Goal: Task Accomplishment & Management: Manage account settings

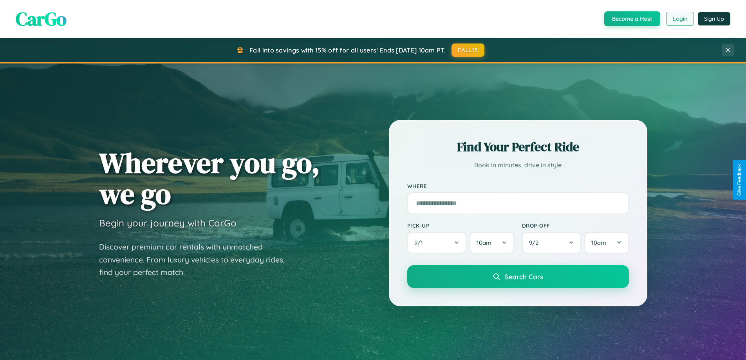
click at [679, 19] on button "Login" at bounding box center [680, 19] width 28 height 14
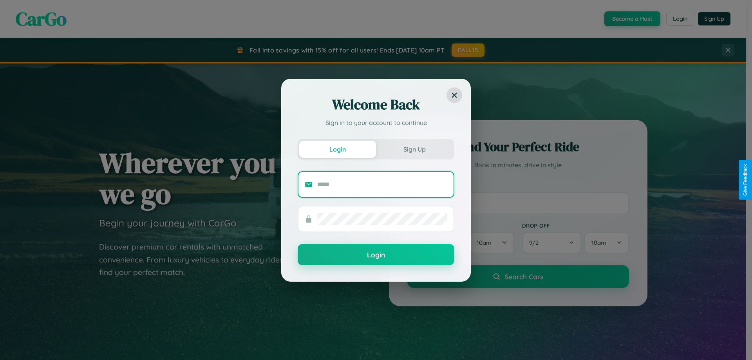
click at [382, 184] on input "text" at bounding box center [382, 184] width 130 height 13
type input "**********"
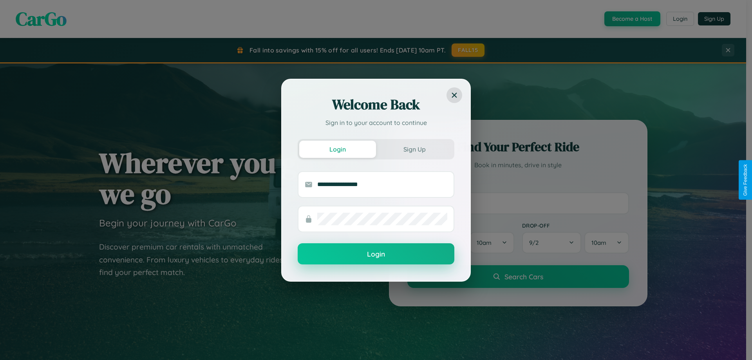
click at [376, 254] on button "Login" at bounding box center [375, 253] width 157 height 21
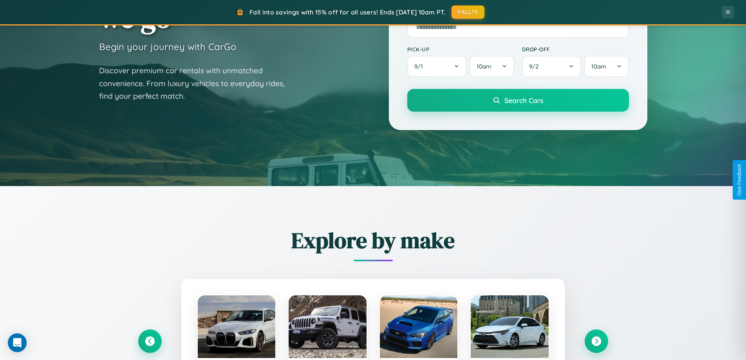
scroll to position [1506, 0]
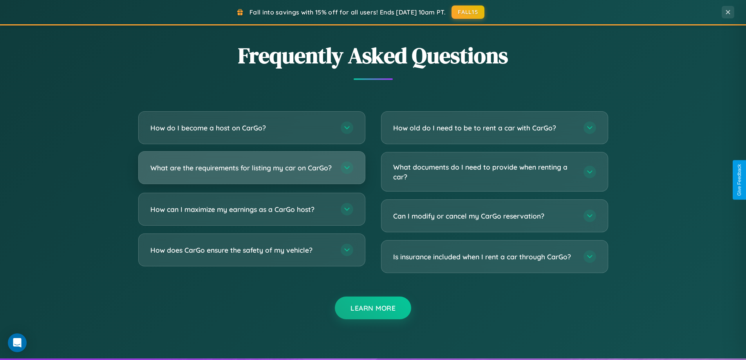
click at [251, 171] on h3 "What are the requirements for listing my car on CarGo?" at bounding box center [241, 168] width 182 height 10
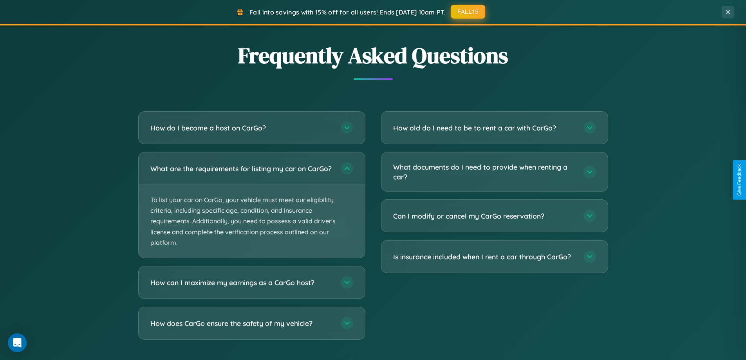
click at [468, 12] on button "FALL15" at bounding box center [468, 12] width 34 height 14
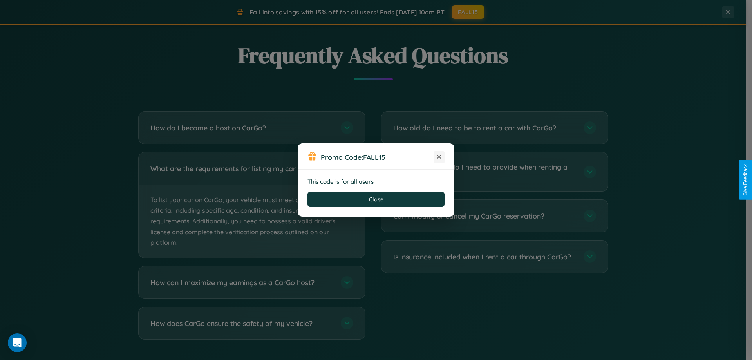
click at [439, 157] on icon at bounding box center [439, 157] width 8 height 8
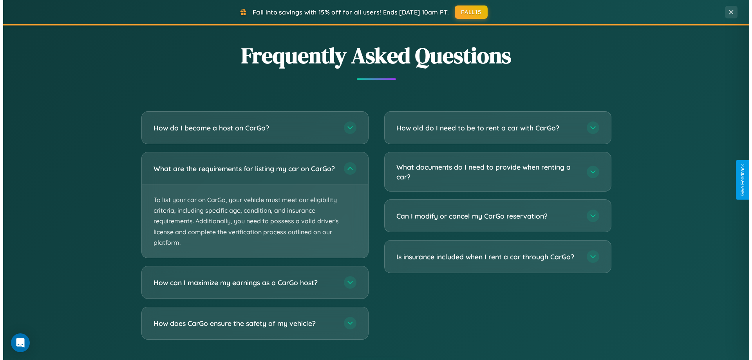
scroll to position [0, 0]
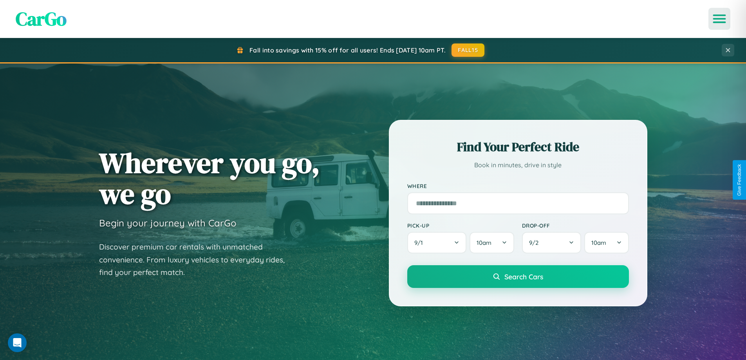
click at [719, 19] on icon "Open menu" at bounding box center [719, 18] width 11 height 7
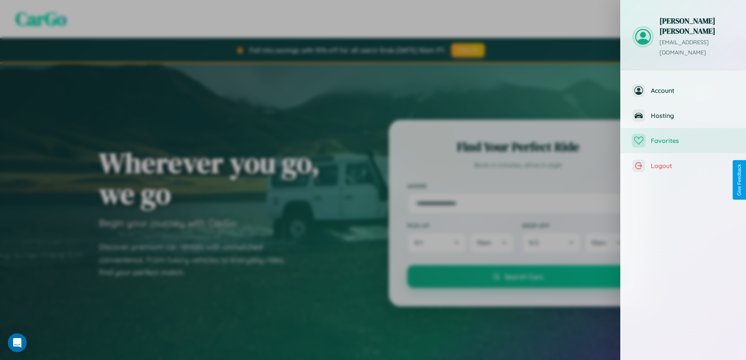
click at [683, 137] on span "Favorites" at bounding box center [692, 141] width 83 height 8
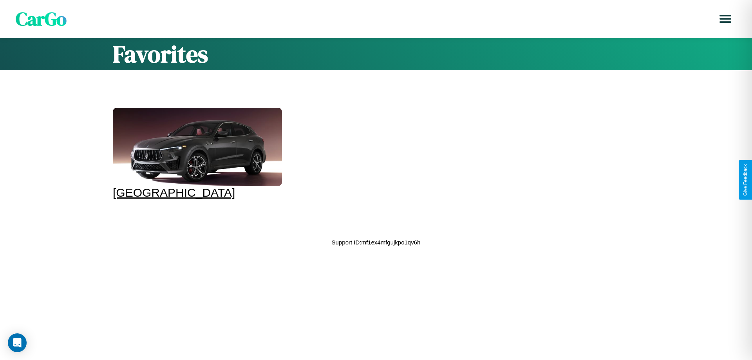
click at [196, 153] on div at bounding box center [197, 147] width 169 height 78
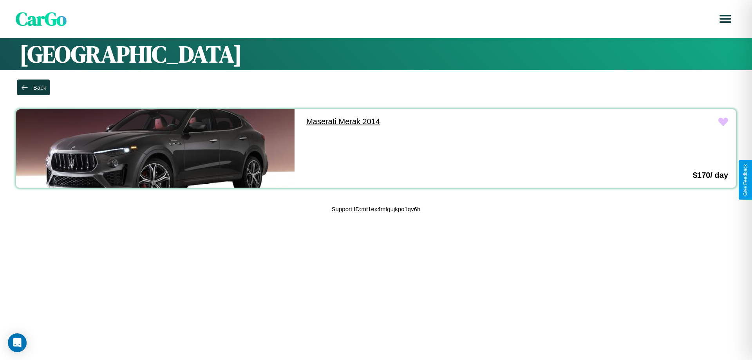
click at [434, 121] on link "Maserati Merak 2014" at bounding box center [437, 121] width 278 height 25
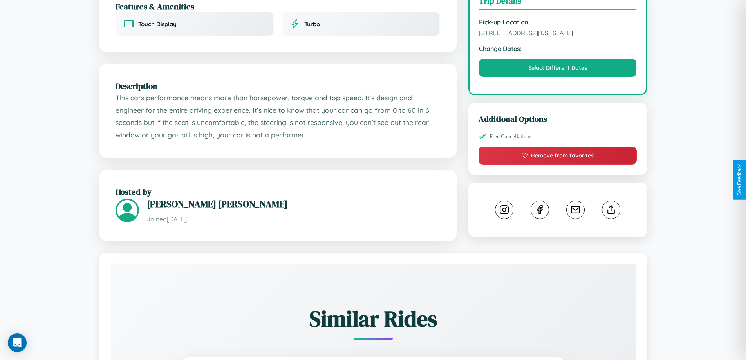
scroll to position [453, 0]
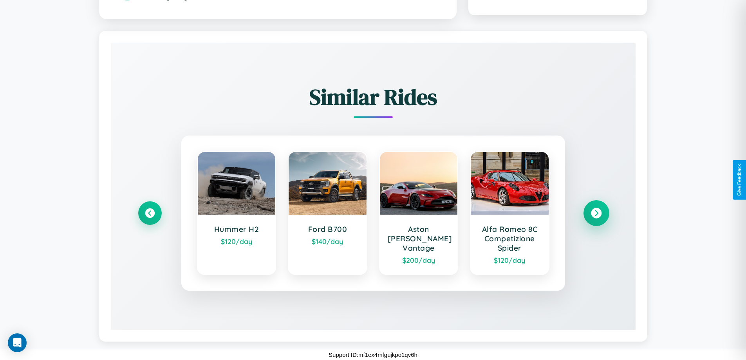
click at [596, 213] on icon at bounding box center [596, 213] width 11 height 11
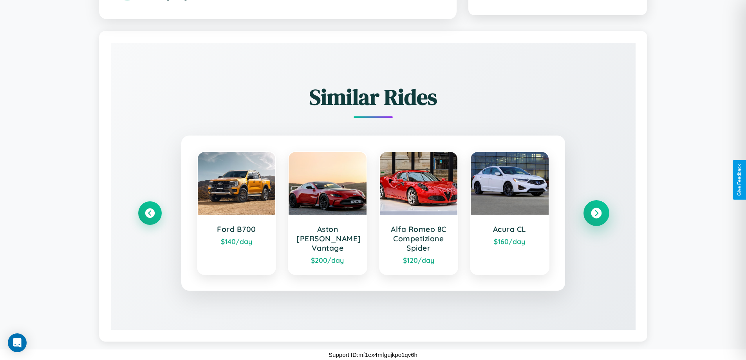
click at [596, 213] on icon at bounding box center [596, 213] width 11 height 11
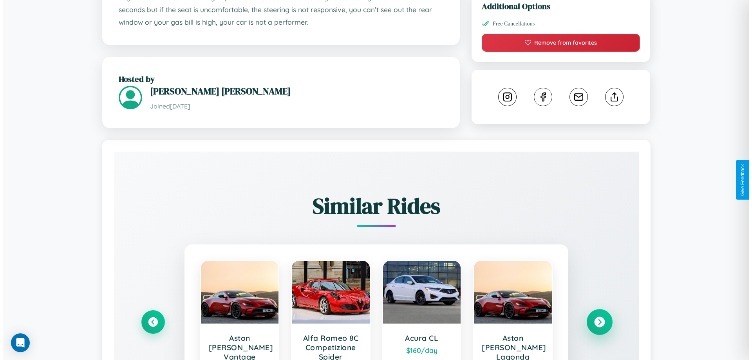
scroll to position [211, 0]
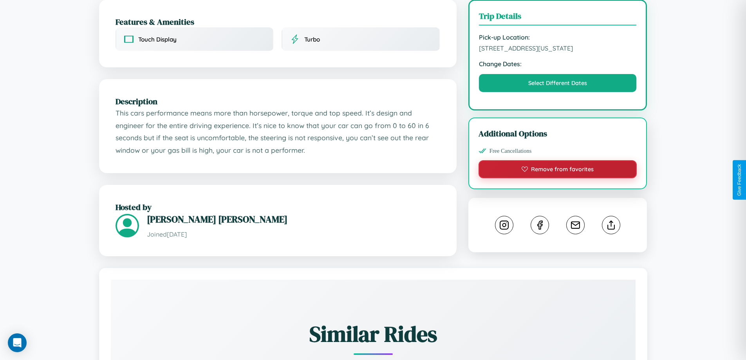
click at [557, 178] on button "Remove from favorites" at bounding box center [557, 169] width 159 height 18
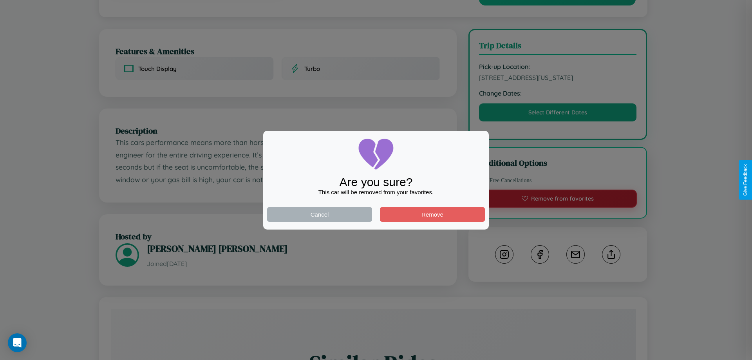
scroll to position [0, 0]
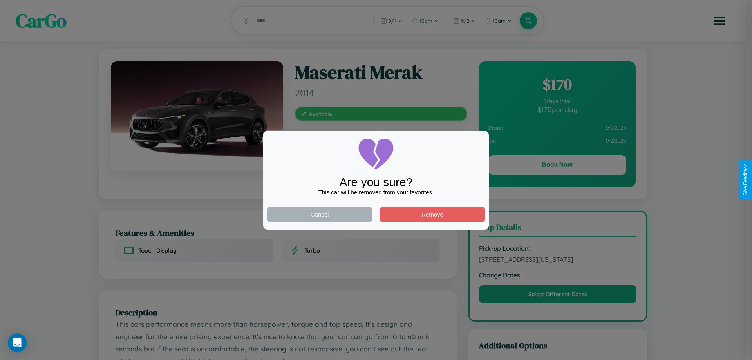
click at [557, 166] on div at bounding box center [376, 180] width 752 height 360
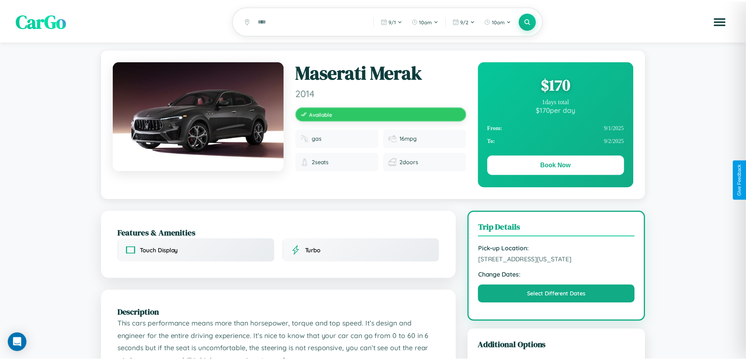
scroll to position [211, 0]
